Goal: Complete application form: Complete application form

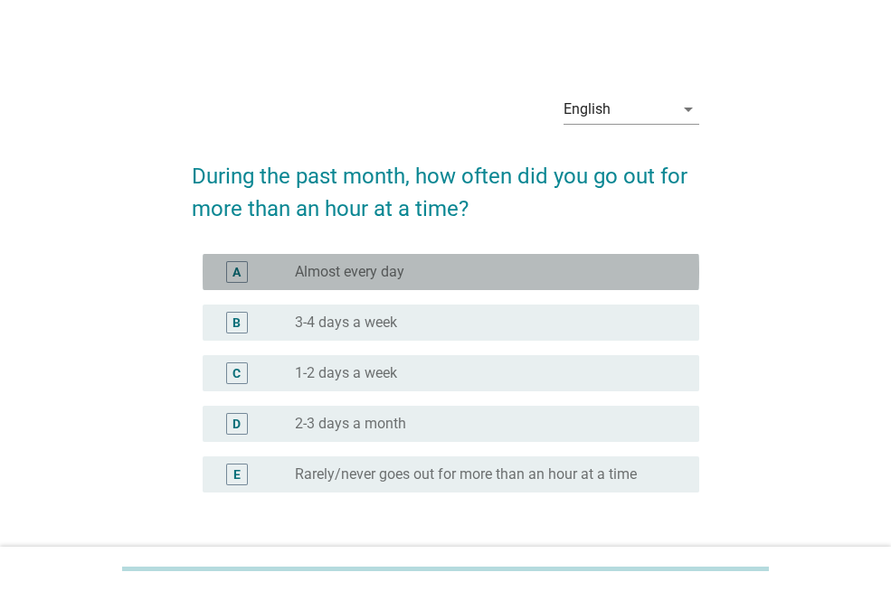
click at [371, 280] on label "Almost every day" at bounding box center [349, 272] width 109 height 18
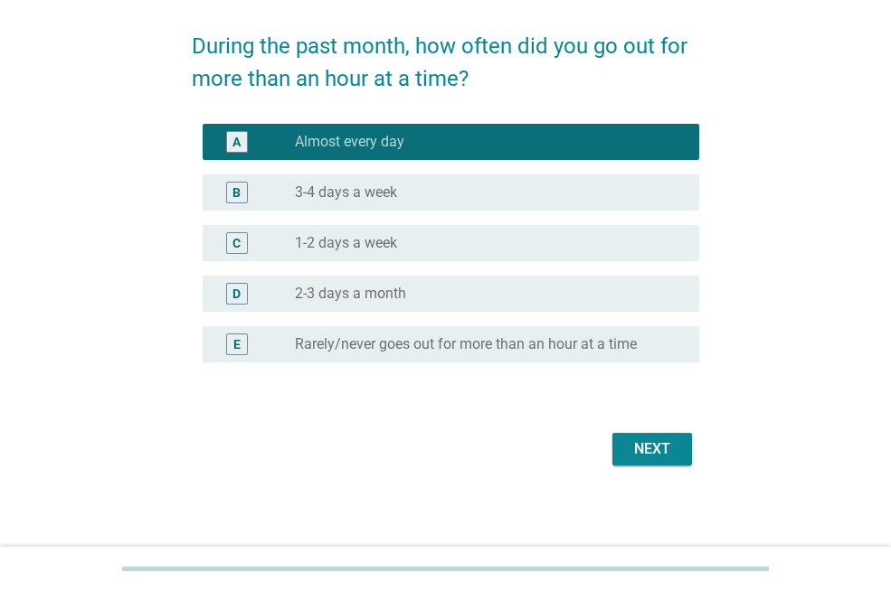
scroll to position [134, 0]
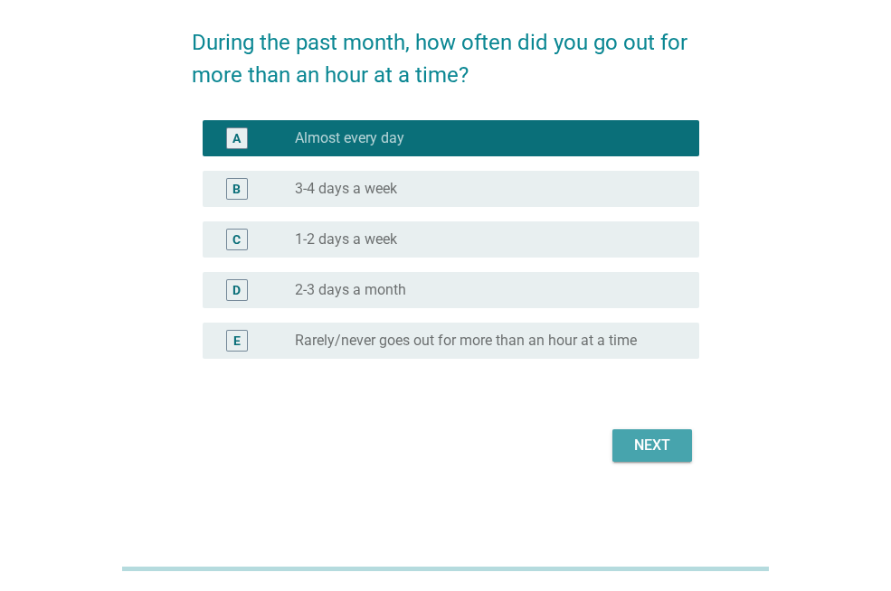
click at [628, 445] on div "Next" at bounding box center [652, 446] width 51 height 22
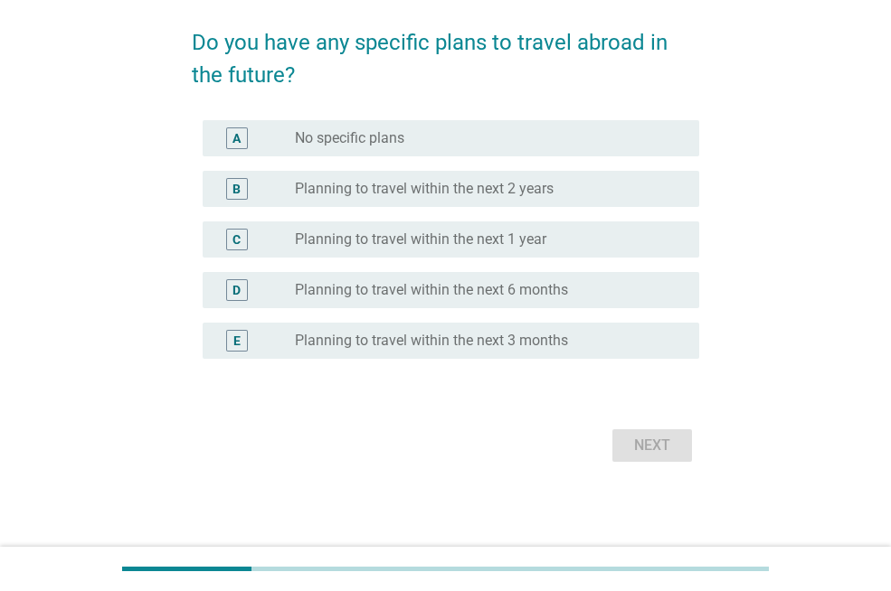
scroll to position [0, 0]
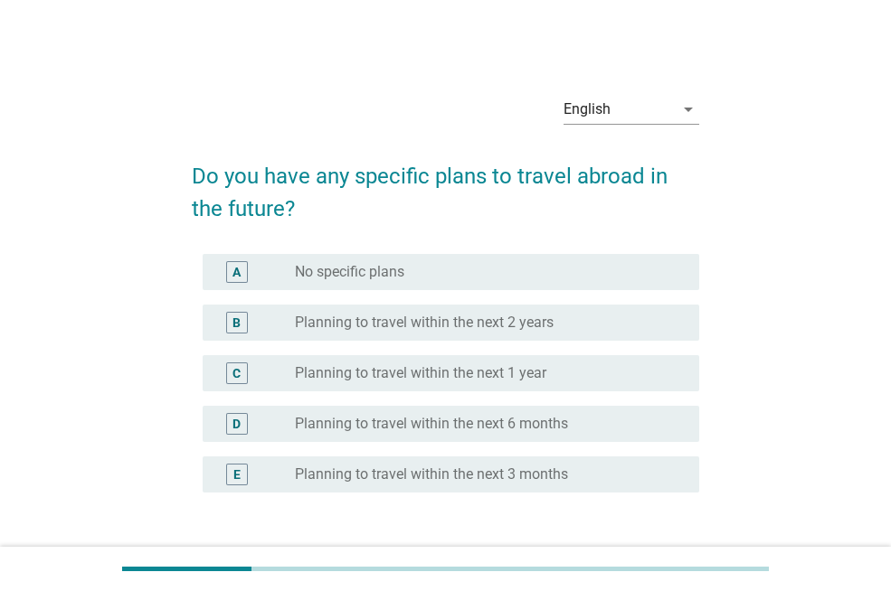
click at [537, 329] on label "Planning to travel within the next 2 years" at bounding box center [424, 323] width 259 height 18
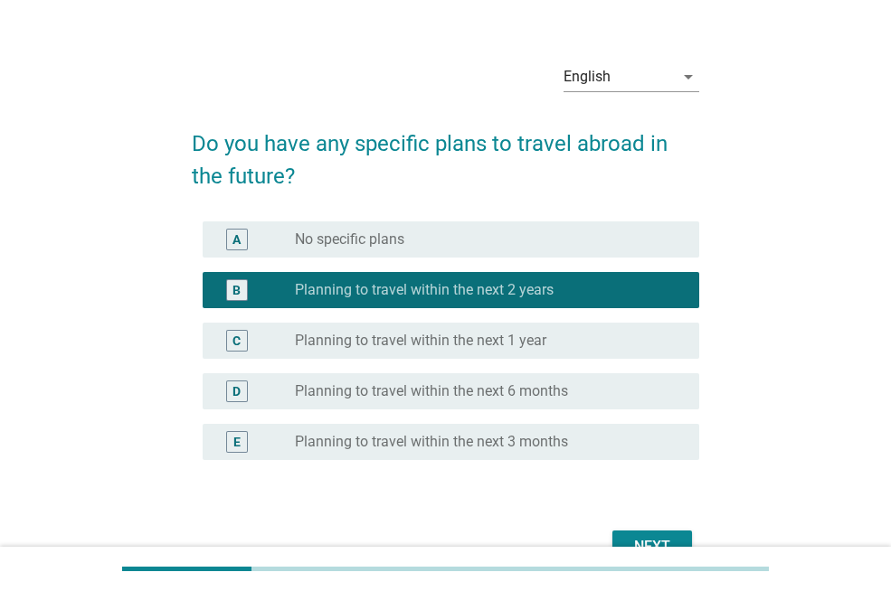
scroll to position [90, 0]
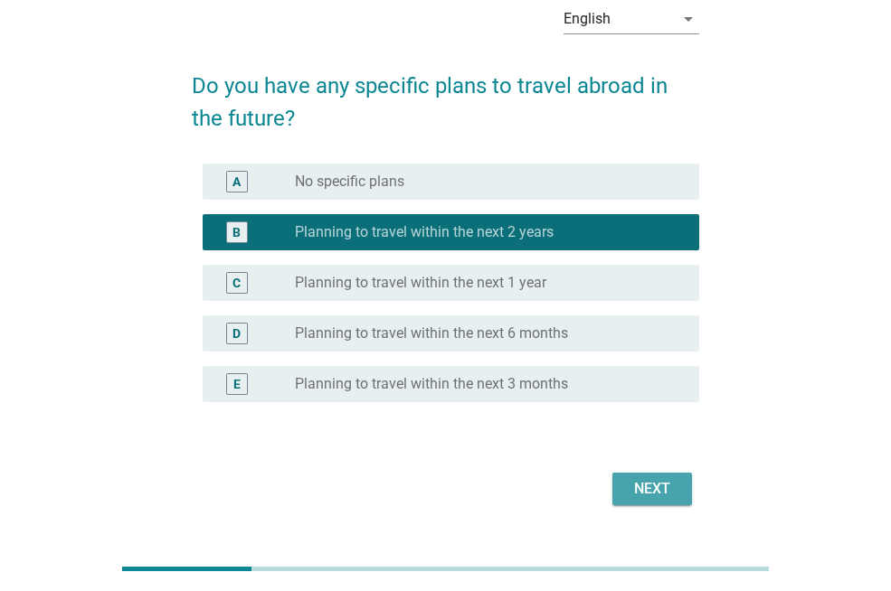
click at [625, 493] on button "Next" at bounding box center [652, 489] width 80 height 33
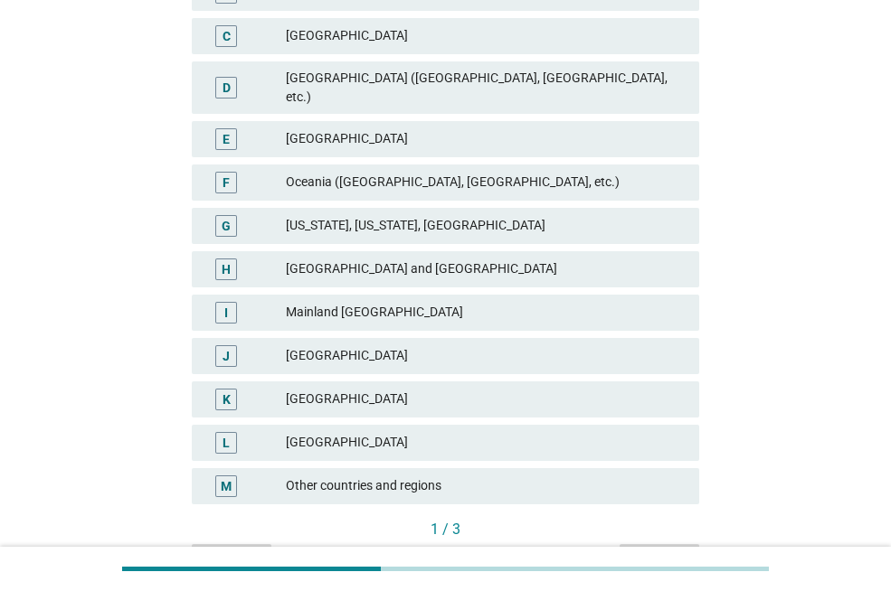
scroll to position [452, 0]
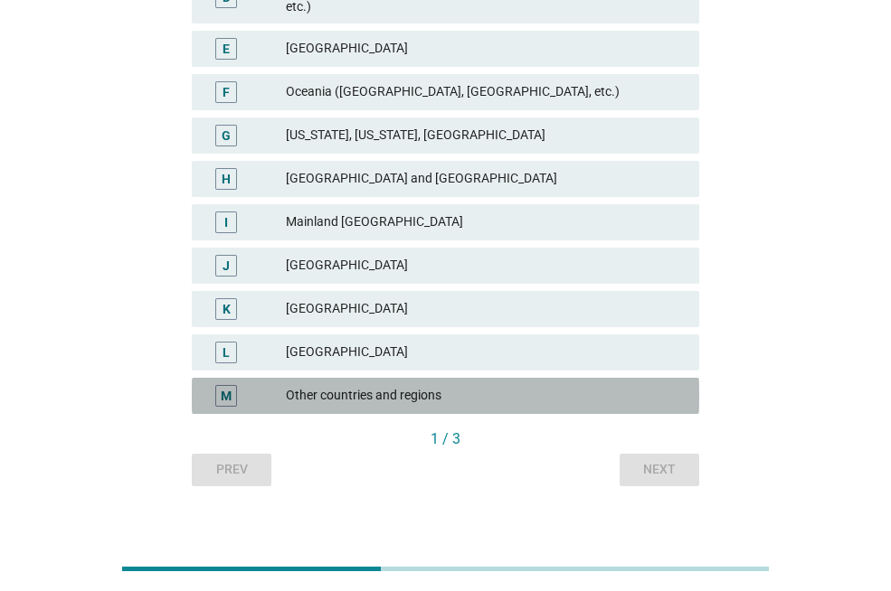
click at [357, 385] on div "Other countries and regions" at bounding box center [485, 396] width 399 height 22
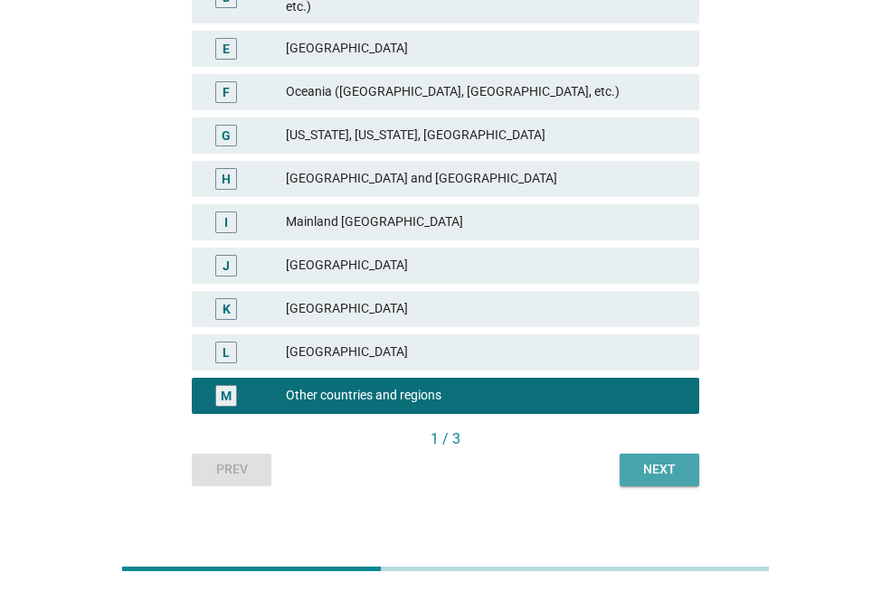
click at [657, 460] on div "Next" at bounding box center [659, 469] width 51 height 19
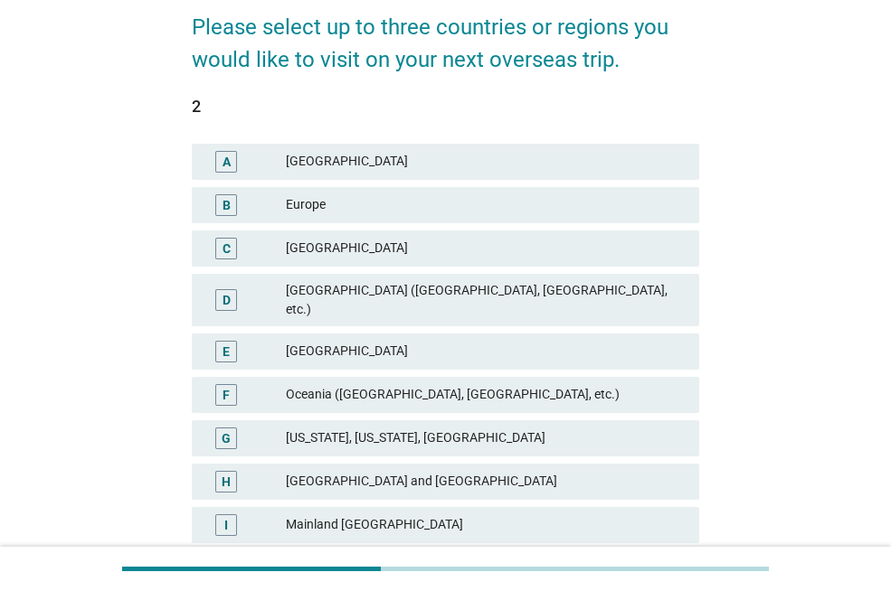
scroll to position [181, 0]
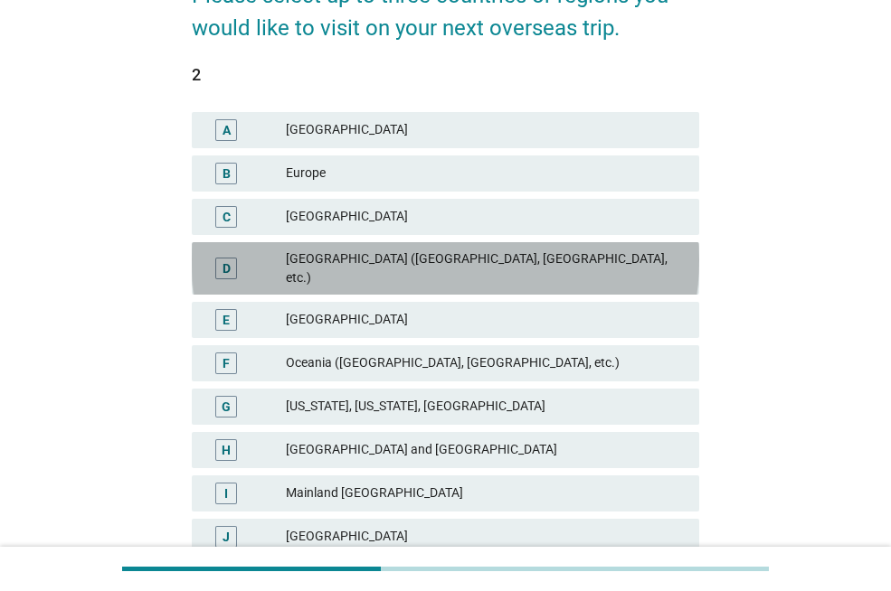
click at [416, 268] on div "[GEOGRAPHIC_DATA] ([GEOGRAPHIC_DATA], [GEOGRAPHIC_DATA], etc.)" at bounding box center [485, 269] width 399 height 38
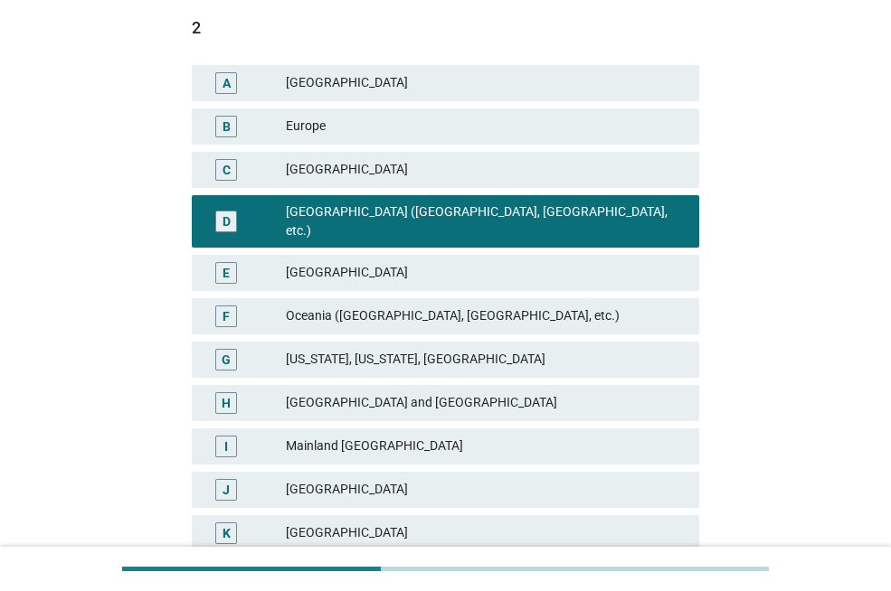
scroll to position [271, 0]
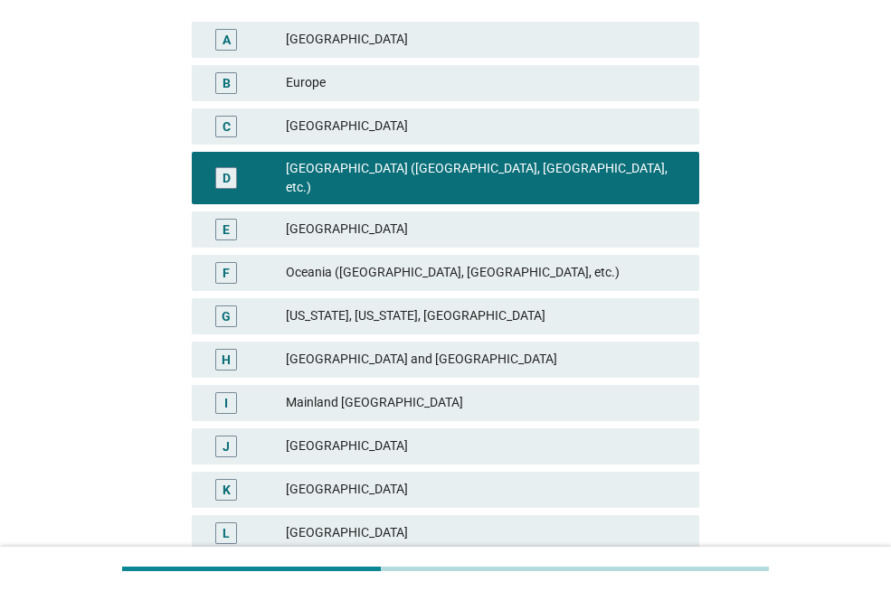
click at [354, 479] on div "[GEOGRAPHIC_DATA]" at bounding box center [485, 490] width 399 height 22
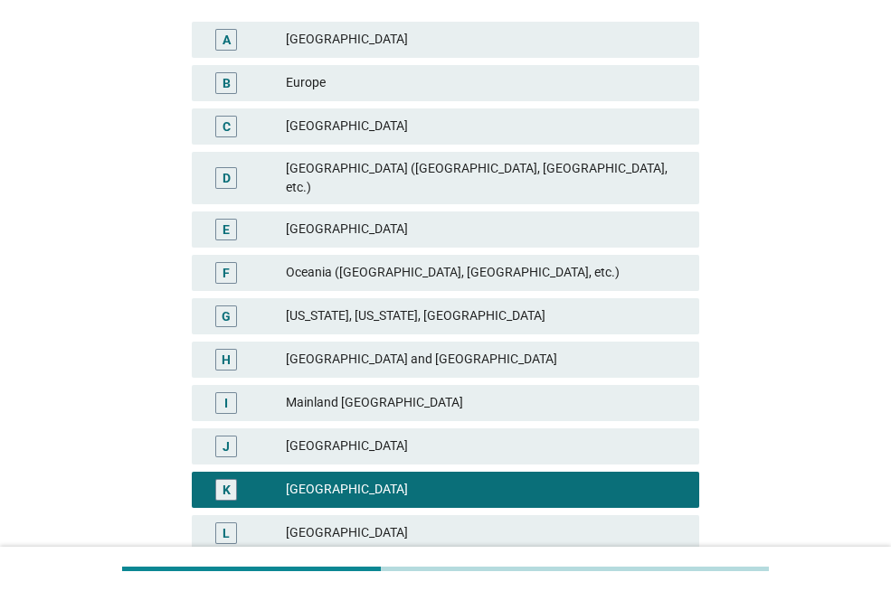
click at [427, 175] on div "[GEOGRAPHIC_DATA] ([GEOGRAPHIC_DATA], [GEOGRAPHIC_DATA], etc.)" at bounding box center [485, 178] width 399 height 38
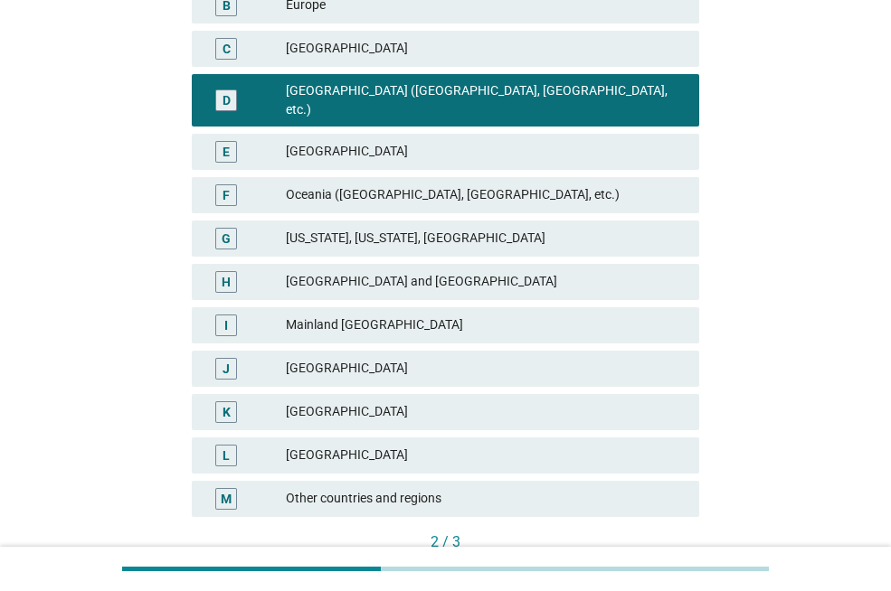
scroll to position [455, 0]
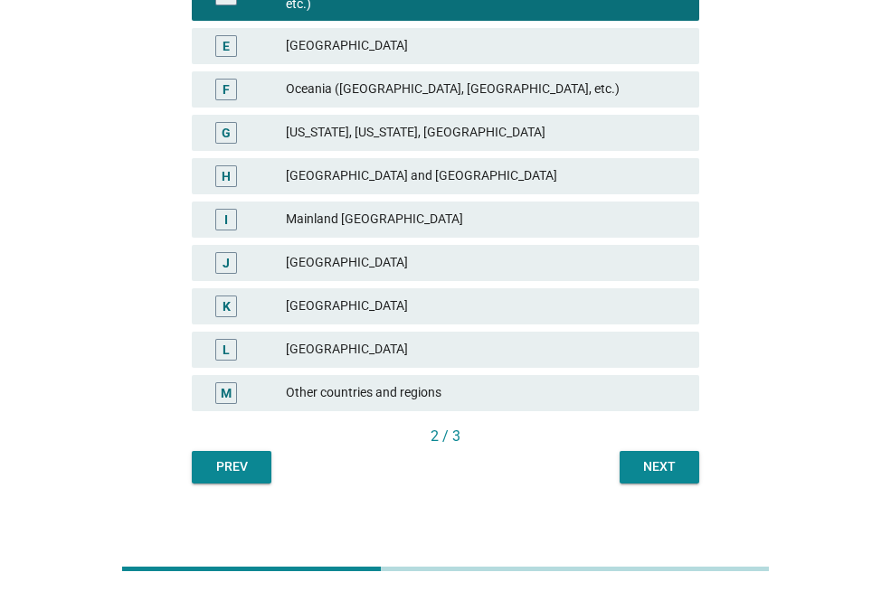
click at [623, 456] on button "Next" at bounding box center [659, 467] width 80 height 33
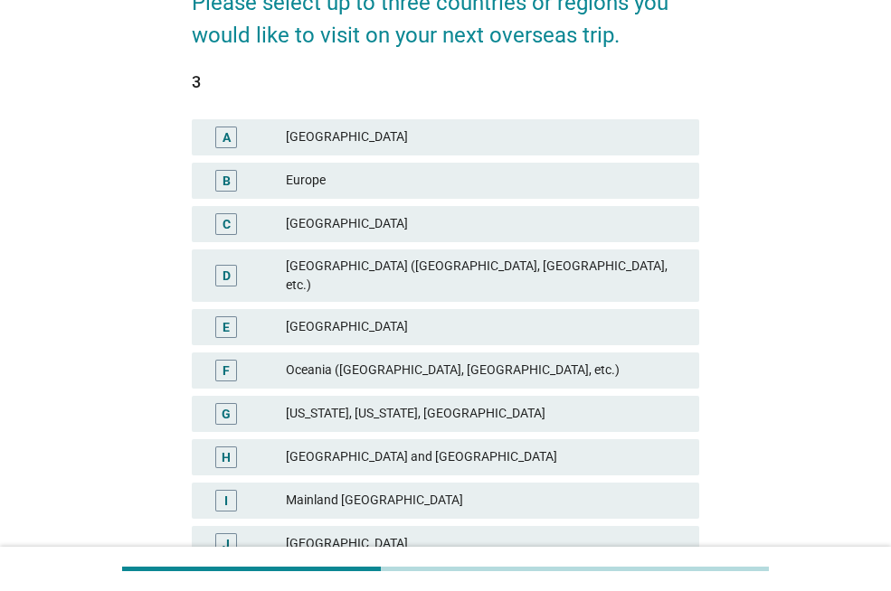
scroll to position [181, 0]
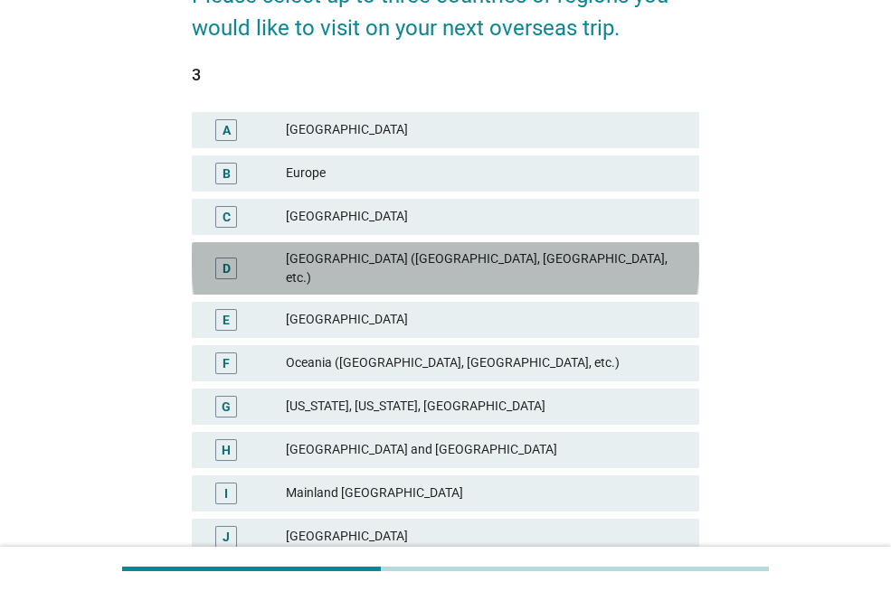
click at [431, 274] on div "D [GEOGRAPHIC_DATA] ([GEOGRAPHIC_DATA], [GEOGRAPHIC_DATA], etc.)" at bounding box center [445, 268] width 507 height 52
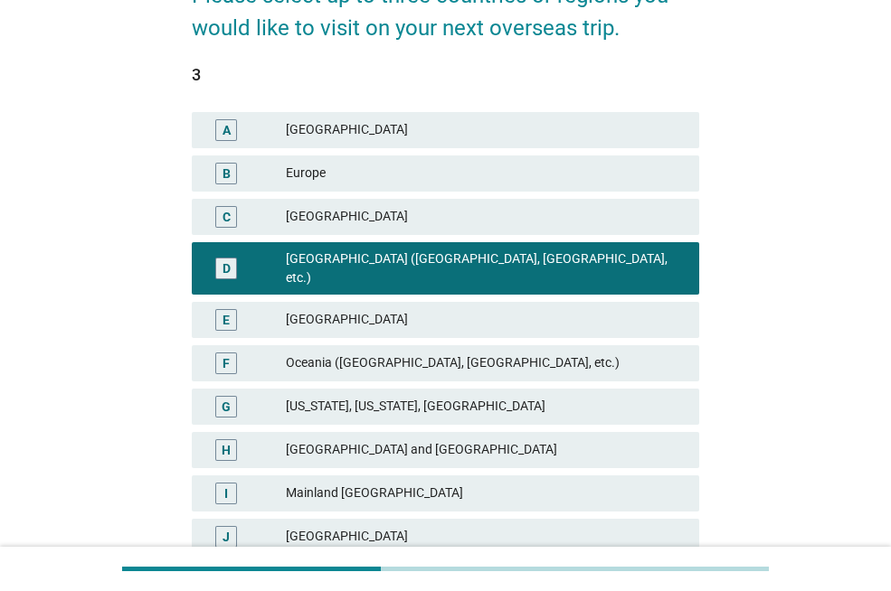
scroll to position [271, 0]
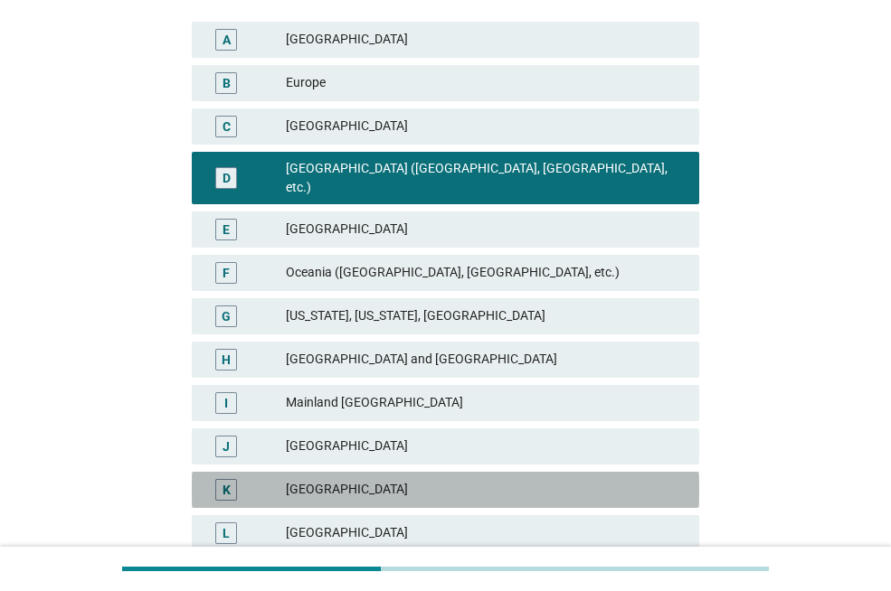
click at [350, 479] on div "[GEOGRAPHIC_DATA]" at bounding box center [485, 490] width 399 height 22
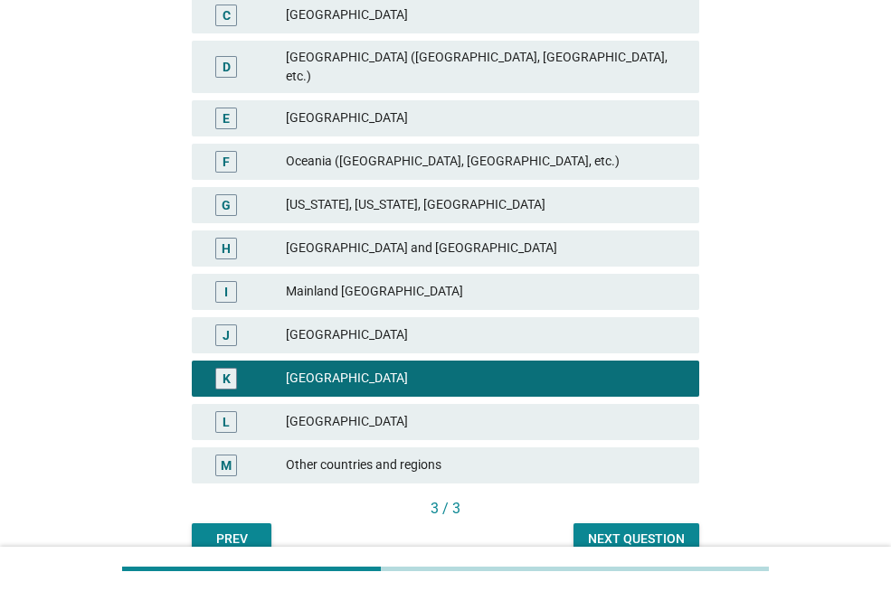
scroll to position [455, 0]
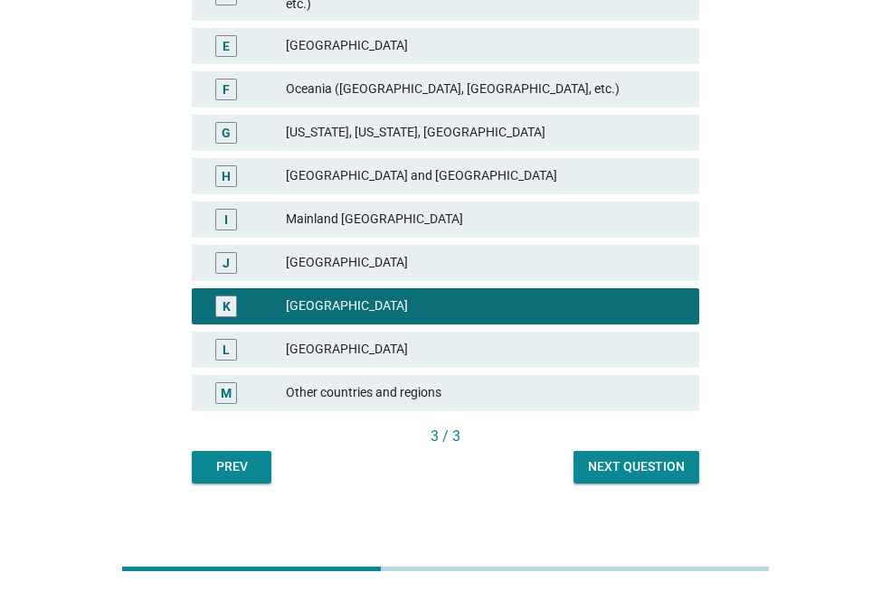
click at [586, 451] on button "Next question" at bounding box center [636, 467] width 126 height 33
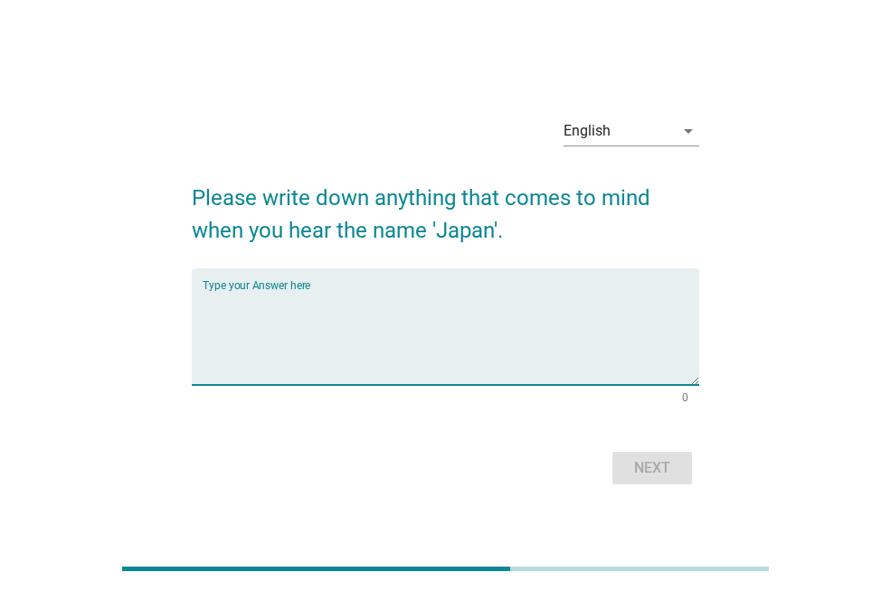
click at [380, 297] on textarea "Type your Answer here" at bounding box center [451, 337] width 496 height 95
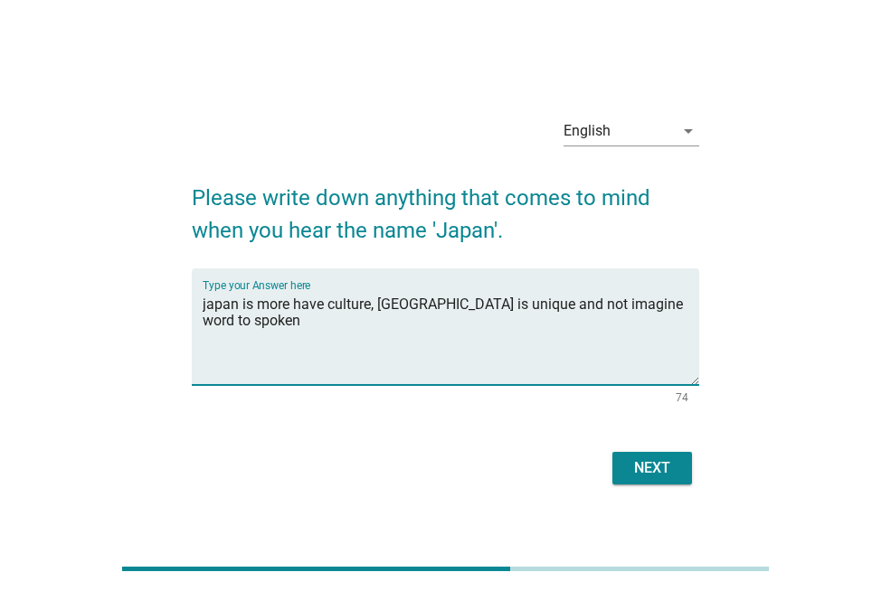
type textarea "japan is more have culture, [GEOGRAPHIC_DATA] is unique and not imagine word to…"
click at [651, 468] on div "Next" at bounding box center [652, 469] width 51 height 22
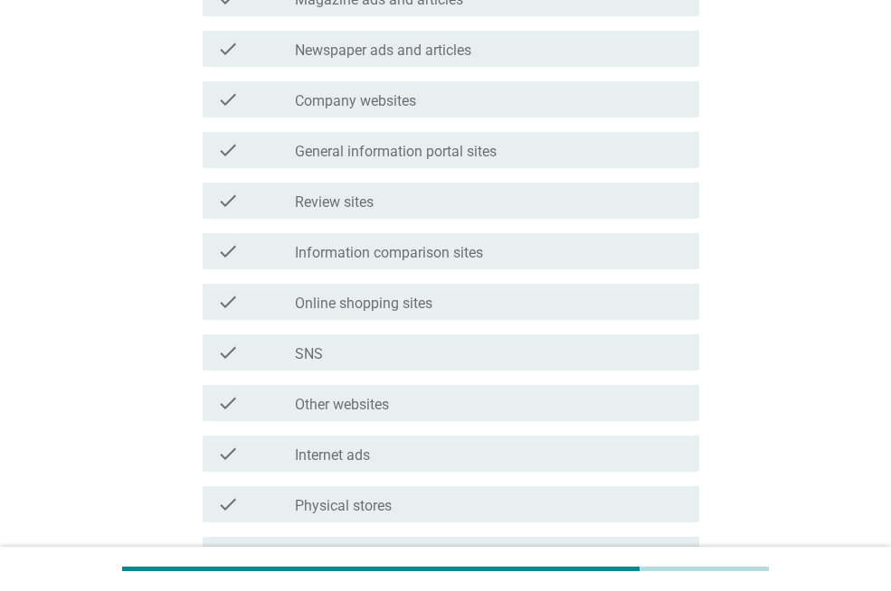
scroll to position [543, 0]
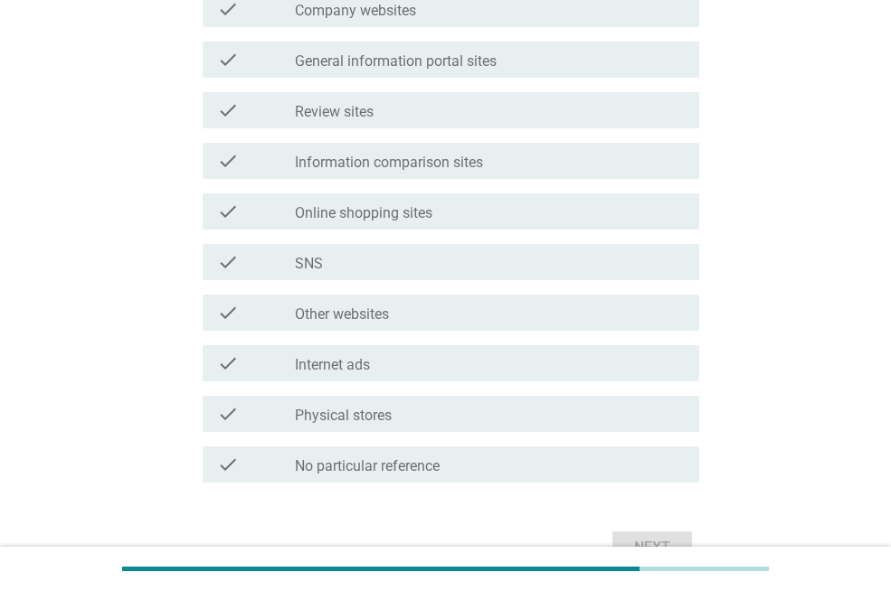
click at [396, 367] on div "check_box_outline_blank Internet ads" at bounding box center [490, 364] width 390 height 22
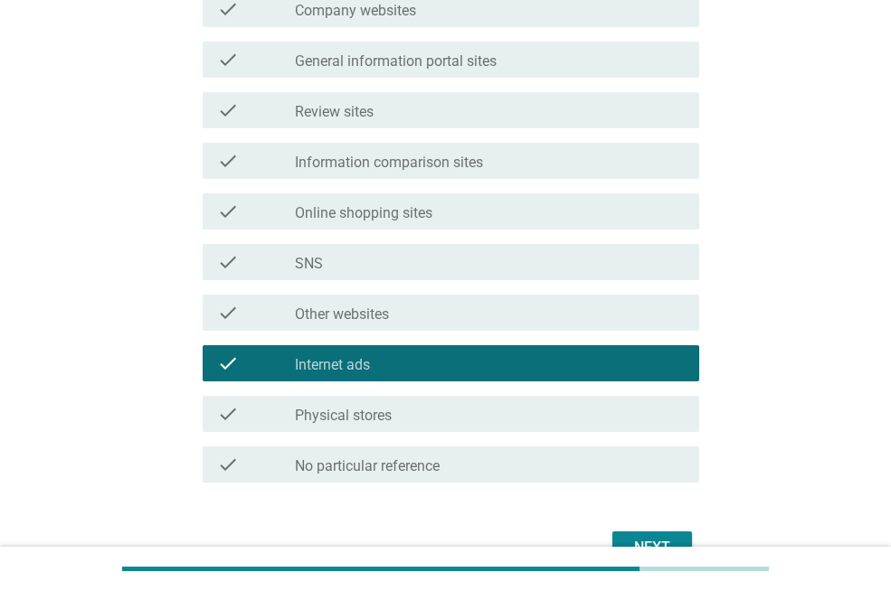
click at [672, 533] on button "Next" at bounding box center [652, 548] width 80 height 33
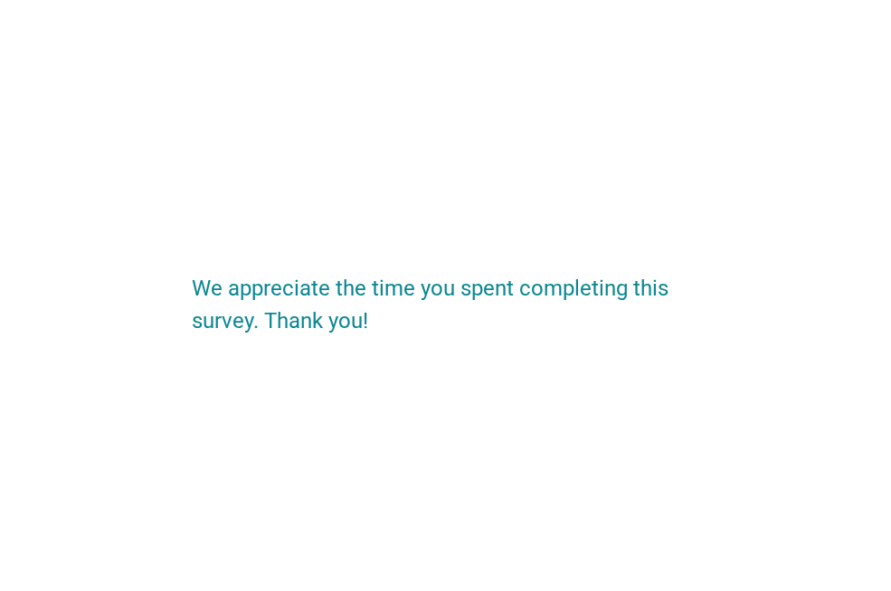
scroll to position [0, 0]
